Goal: Information Seeking & Learning: Learn about a topic

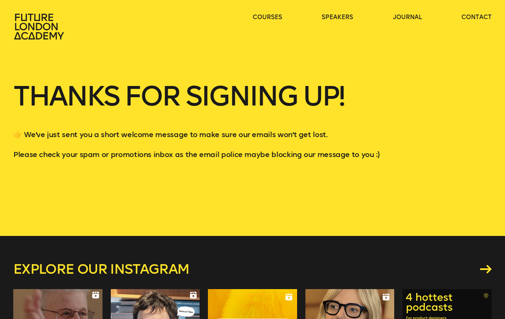
click at [41, 27] on icon at bounding box center [39, 27] width 50 height 26
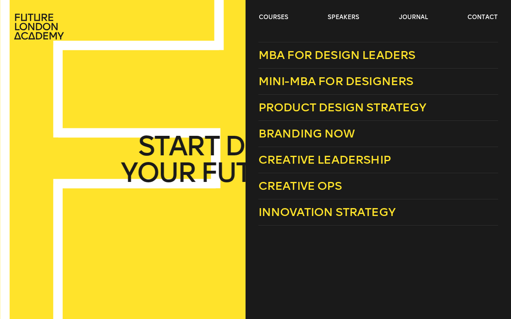
click at [255, 14] on div "courses speakers journal contact" at bounding box center [255, 26] width 511 height 27
click at [266, 15] on link "courses" at bounding box center [273, 17] width 29 height 8
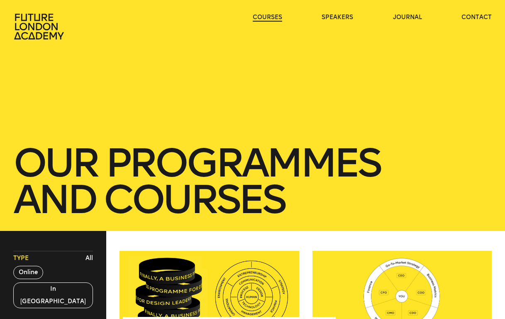
click at [266, 15] on link "courses" at bounding box center [267, 17] width 29 height 8
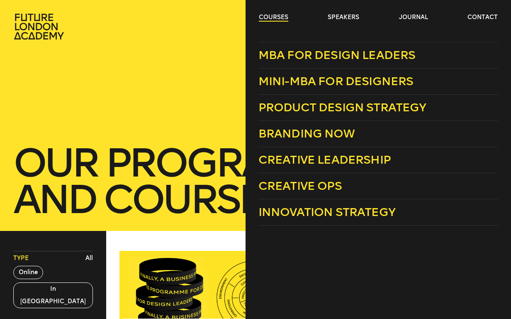
click at [270, 20] on link "courses" at bounding box center [273, 17] width 29 height 8
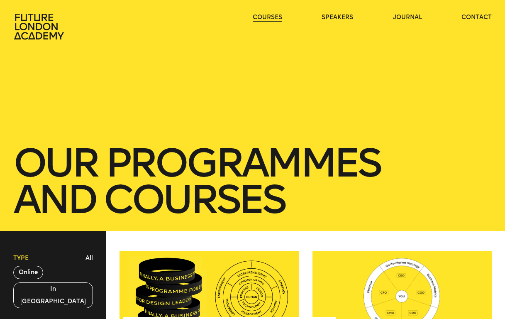
click at [269, 20] on link "courses" at bounding box center [267, 17] width 29 height 8
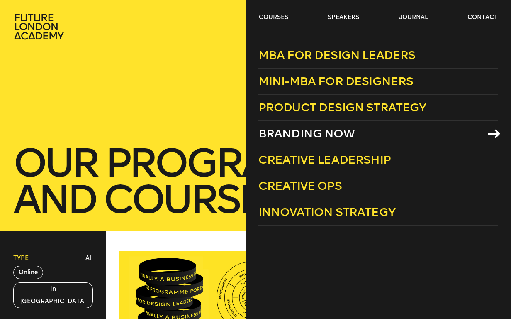
click at [331, 131] on span "Branding Now" at bounding box center [306, 134] width 96 height 14
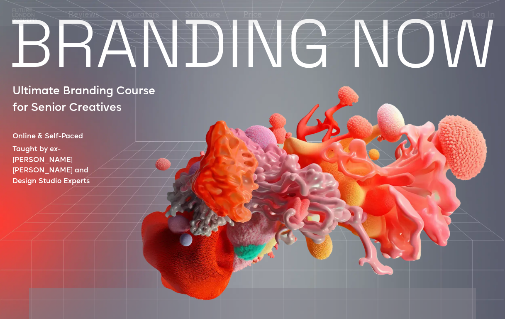
scroll to position [91, 0]
